Goal: Find specific page/section: Locate a particular part of the current website

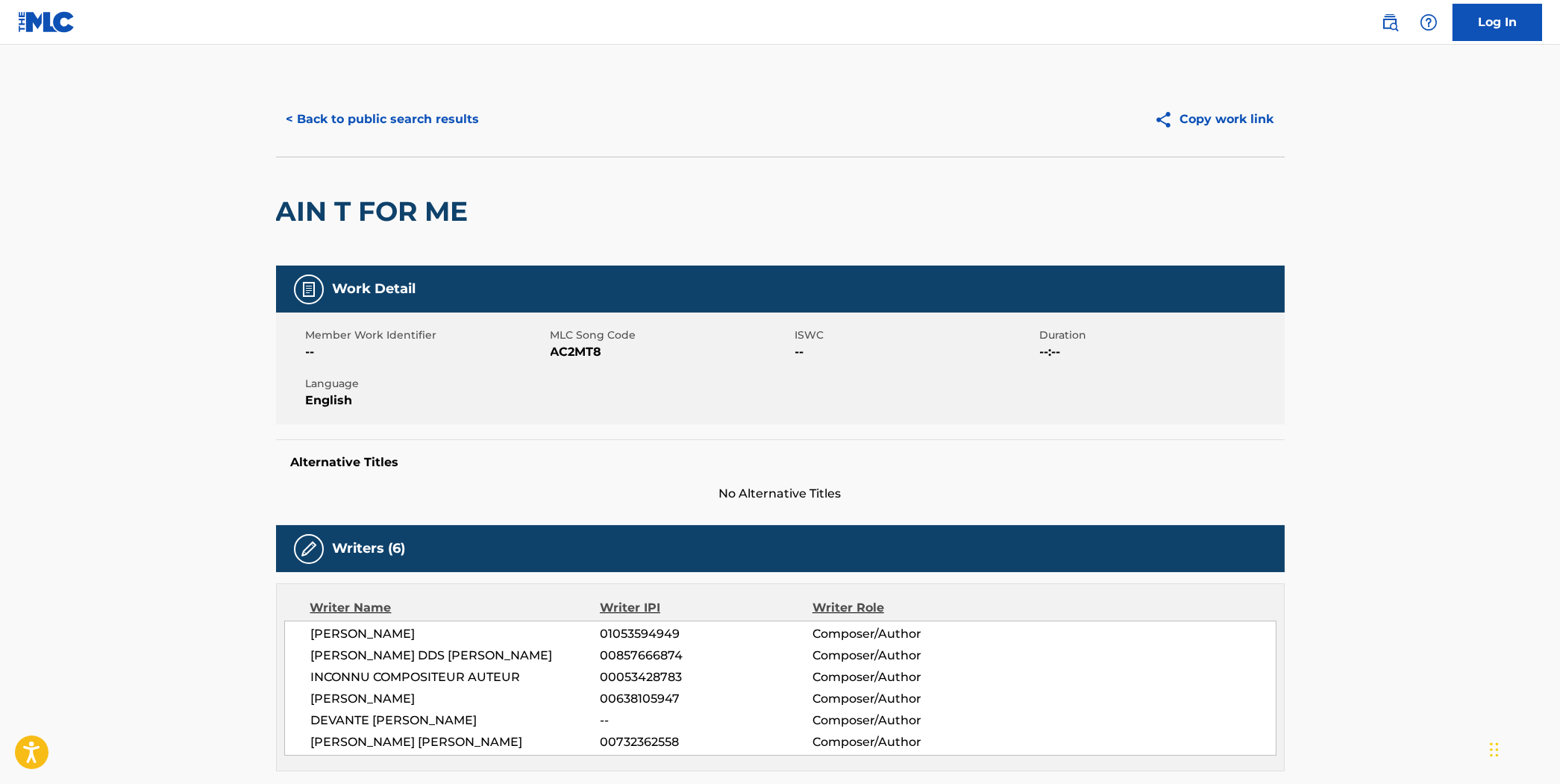
click at [384, 108] on button "< Back to public search results" at bounding box center [383, 119] width 214 height 37
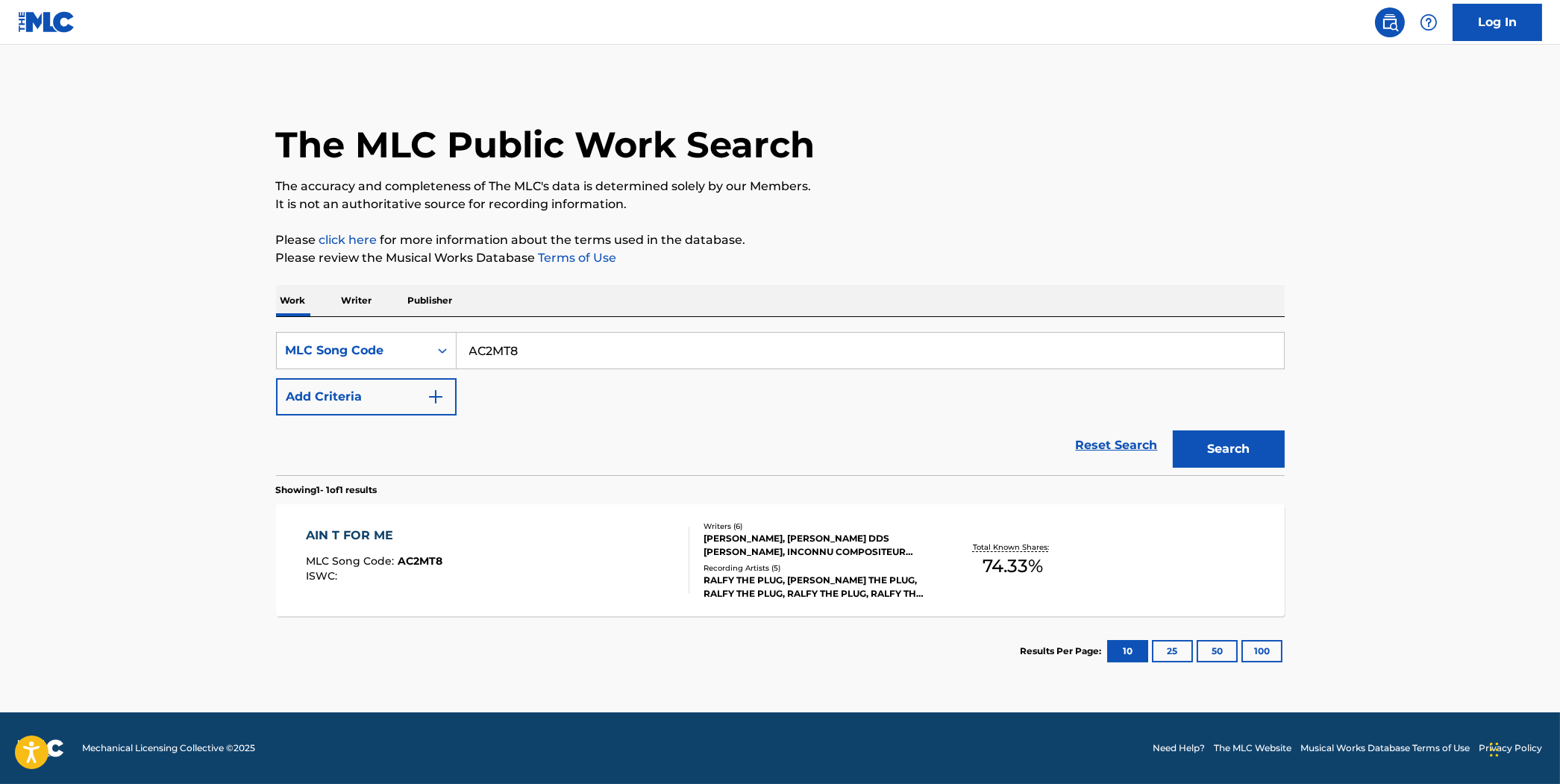
click at [567, 342] on input "AC2MT8" at bounding box center [870, 350] width 828 height 35
type input "b"
click at [567, 342] on input "b" at bounding box center [870, 350] width 828 height 35
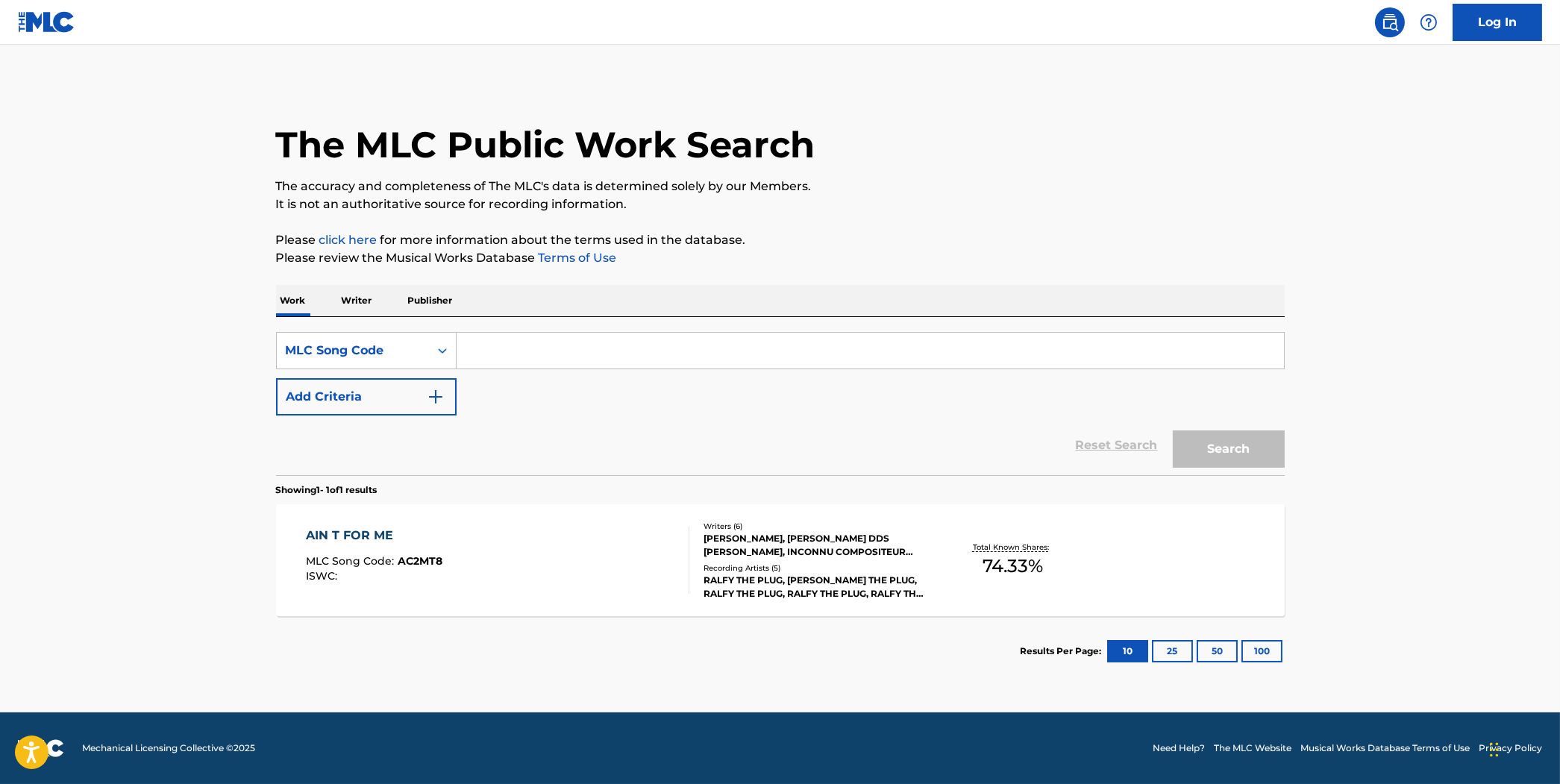
paste input "R4108Q"
type input "R4108Q"
click at [1173, 431] on button "Search" at bounding box center [1229, 449] width 112 height 37
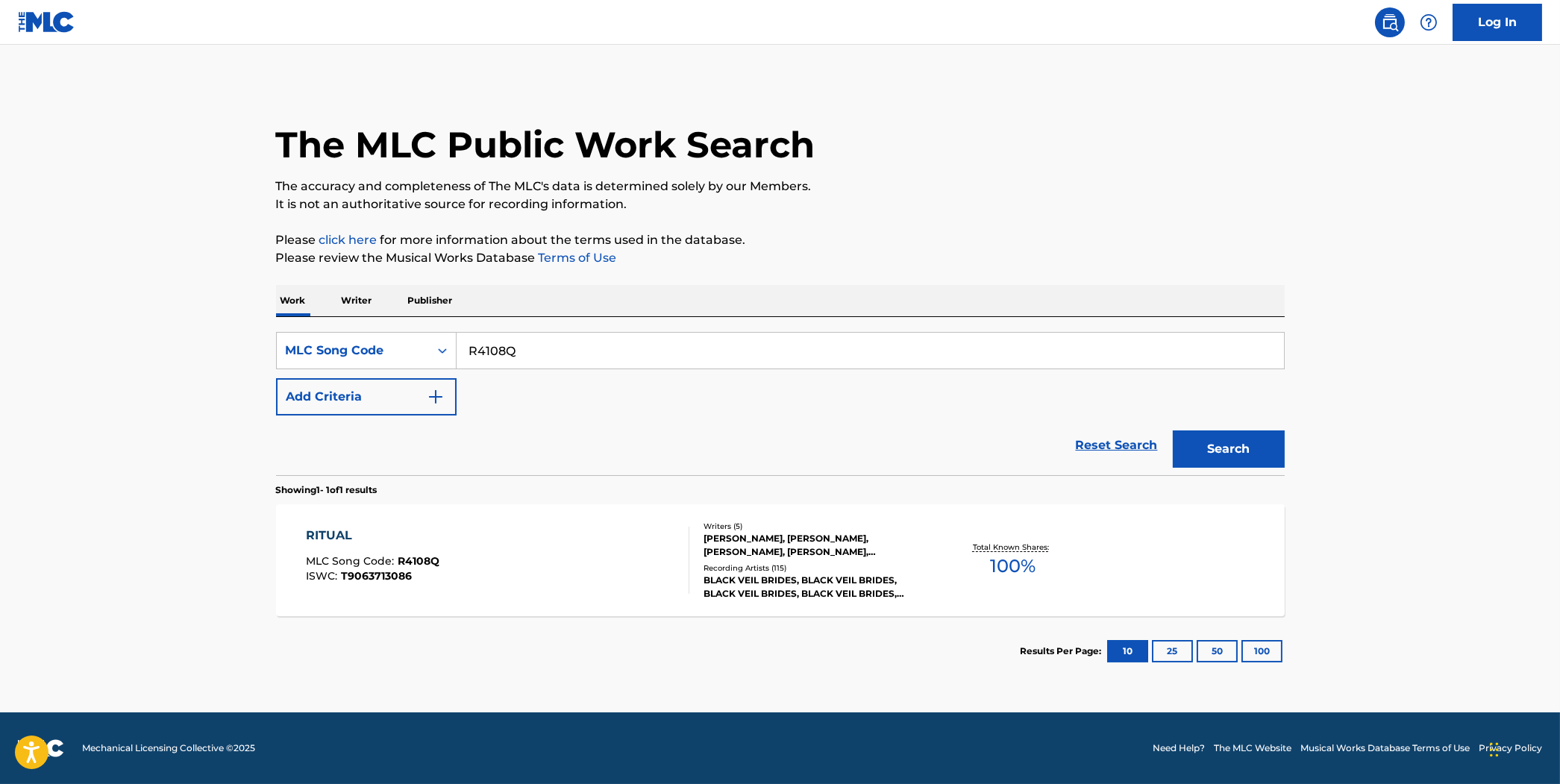
click at [875, 354] on input "R4108Q" at bounding box center [870, 350] width 828 height 35
click at [600, 548] on div "RITUAL MLC Song Code : R4108Q ISWC : T9063713086" at bounding box center [497, 561] width 384 height 68
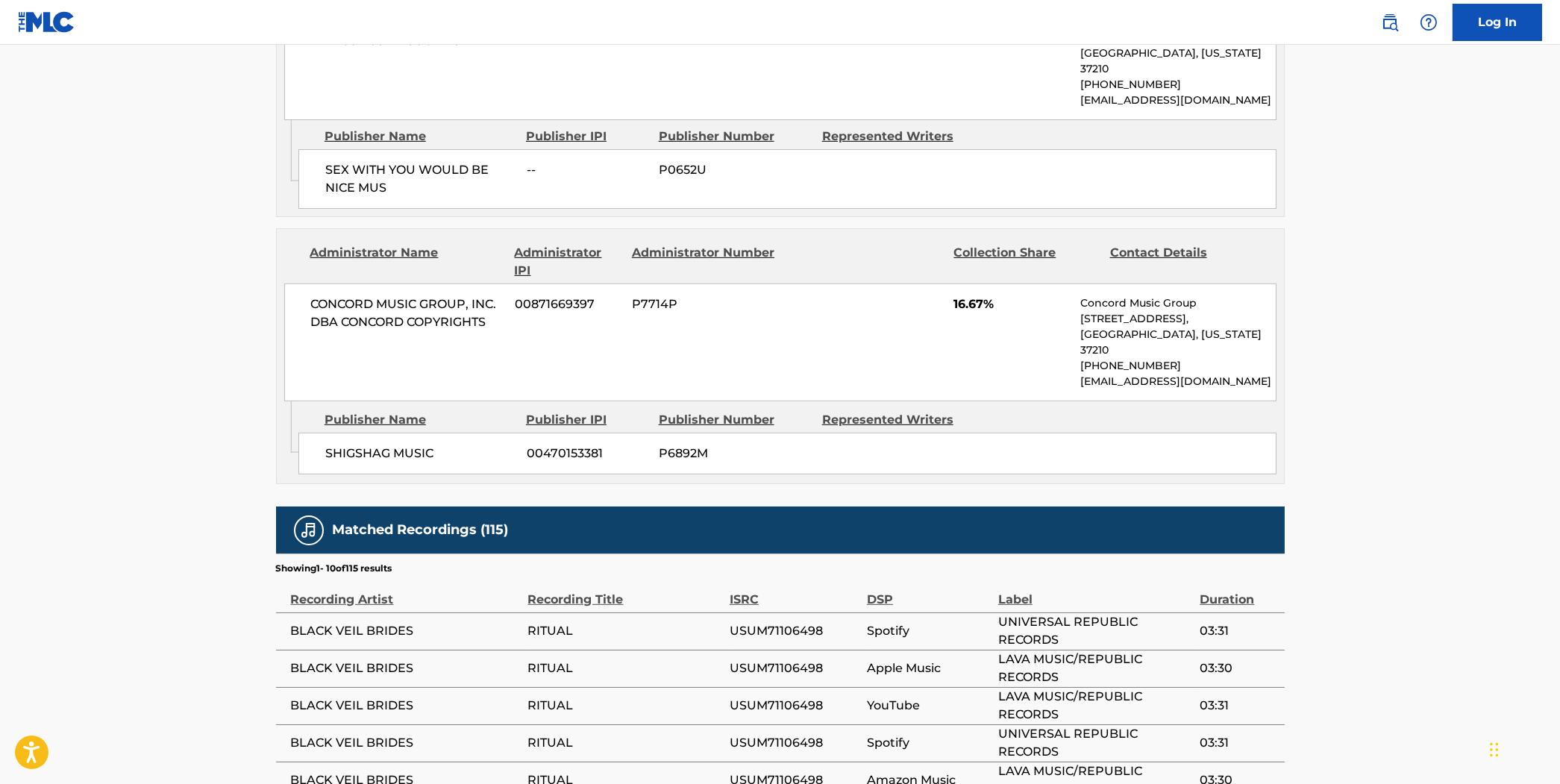
scroll to position [1931, 0]
